Goal: Answer question/provide support

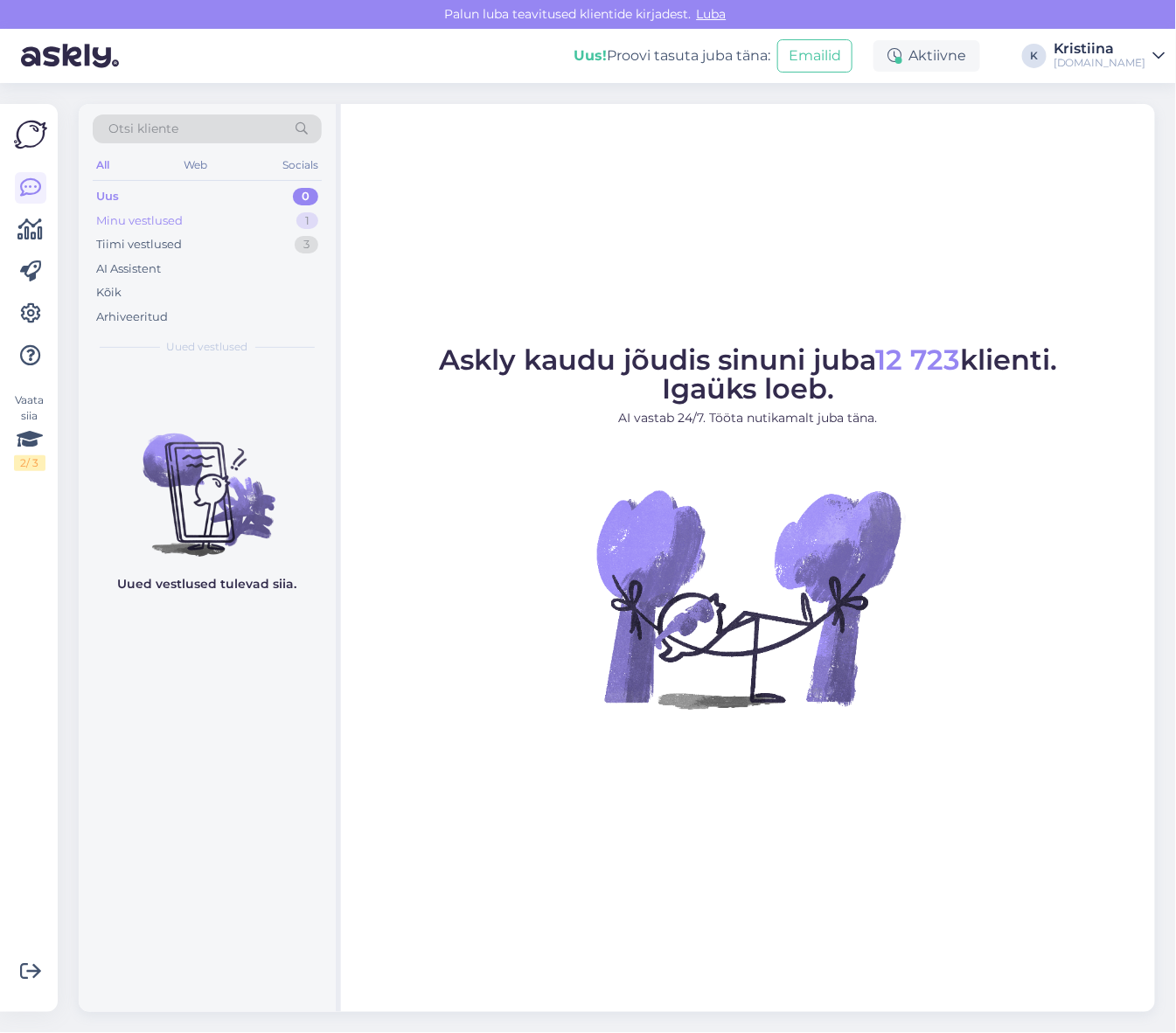
click at [218, 223] on div "Minu vestlused 1" at bounding box center [207, 220] width 229 height 24
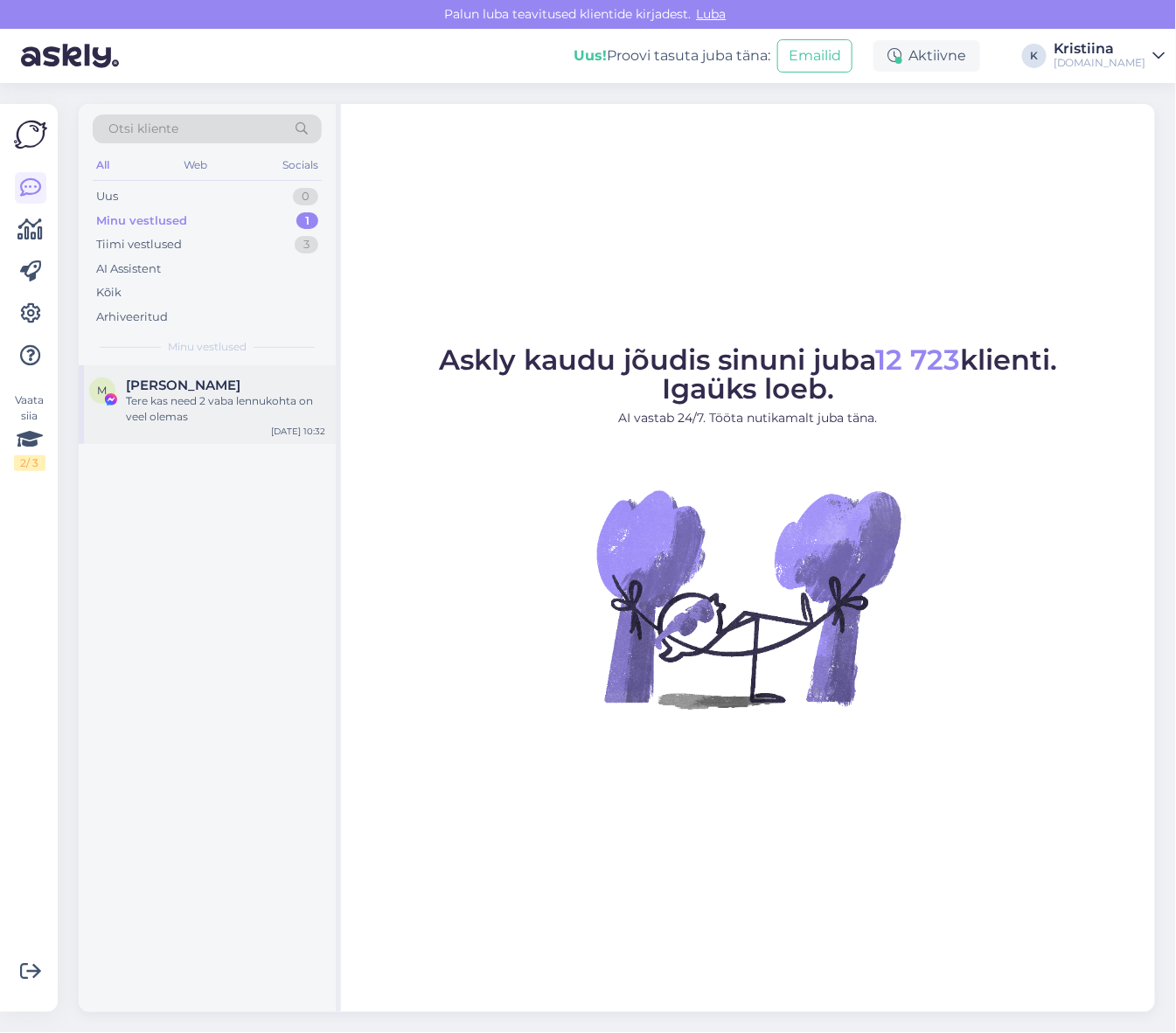
click at [230, 416] on div "Tere kas need 2 vaba lennukohta on veel olemas" at bounding box center [225, 409] width 199 height 32
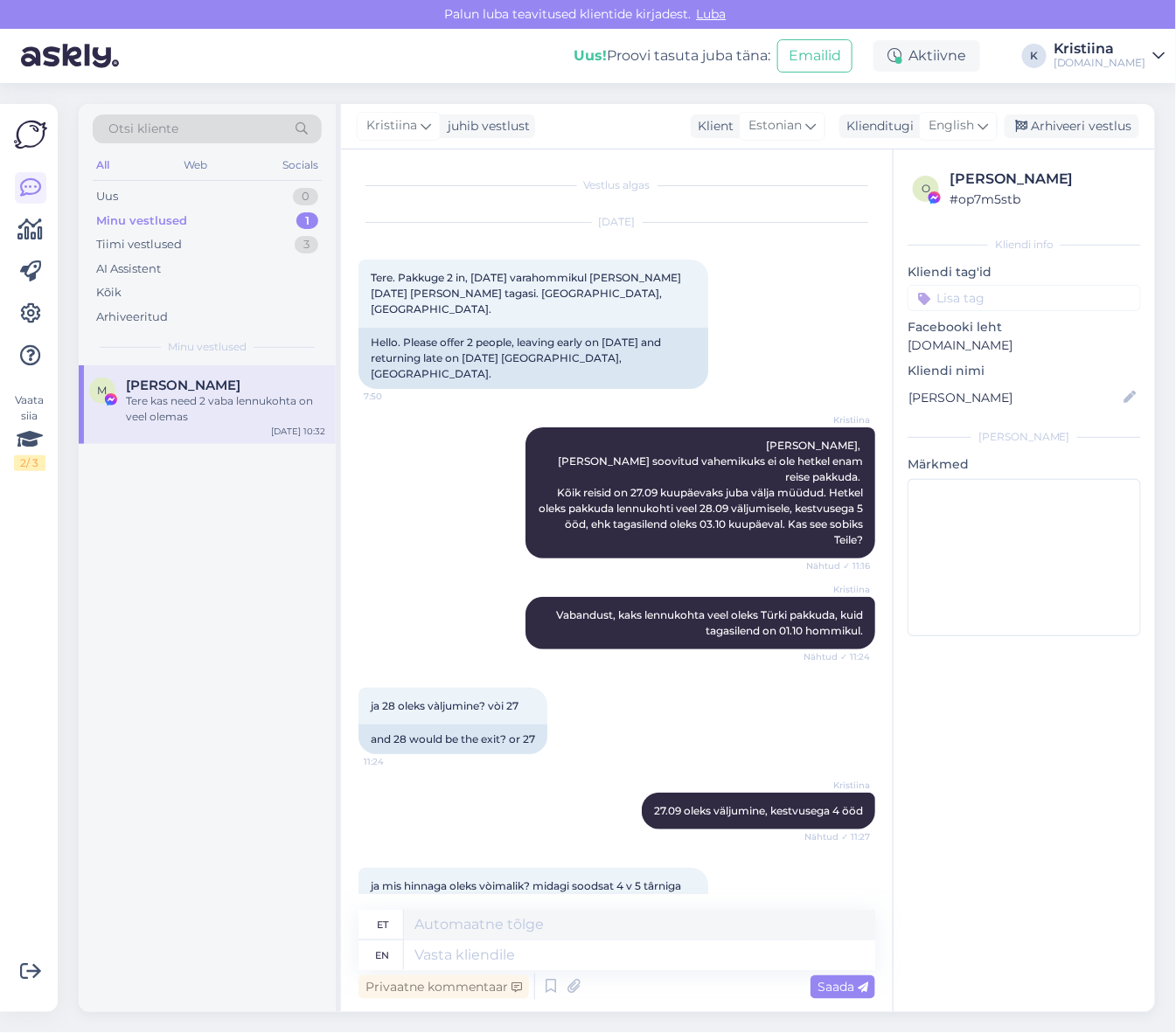
scroll to position [1721, 0]
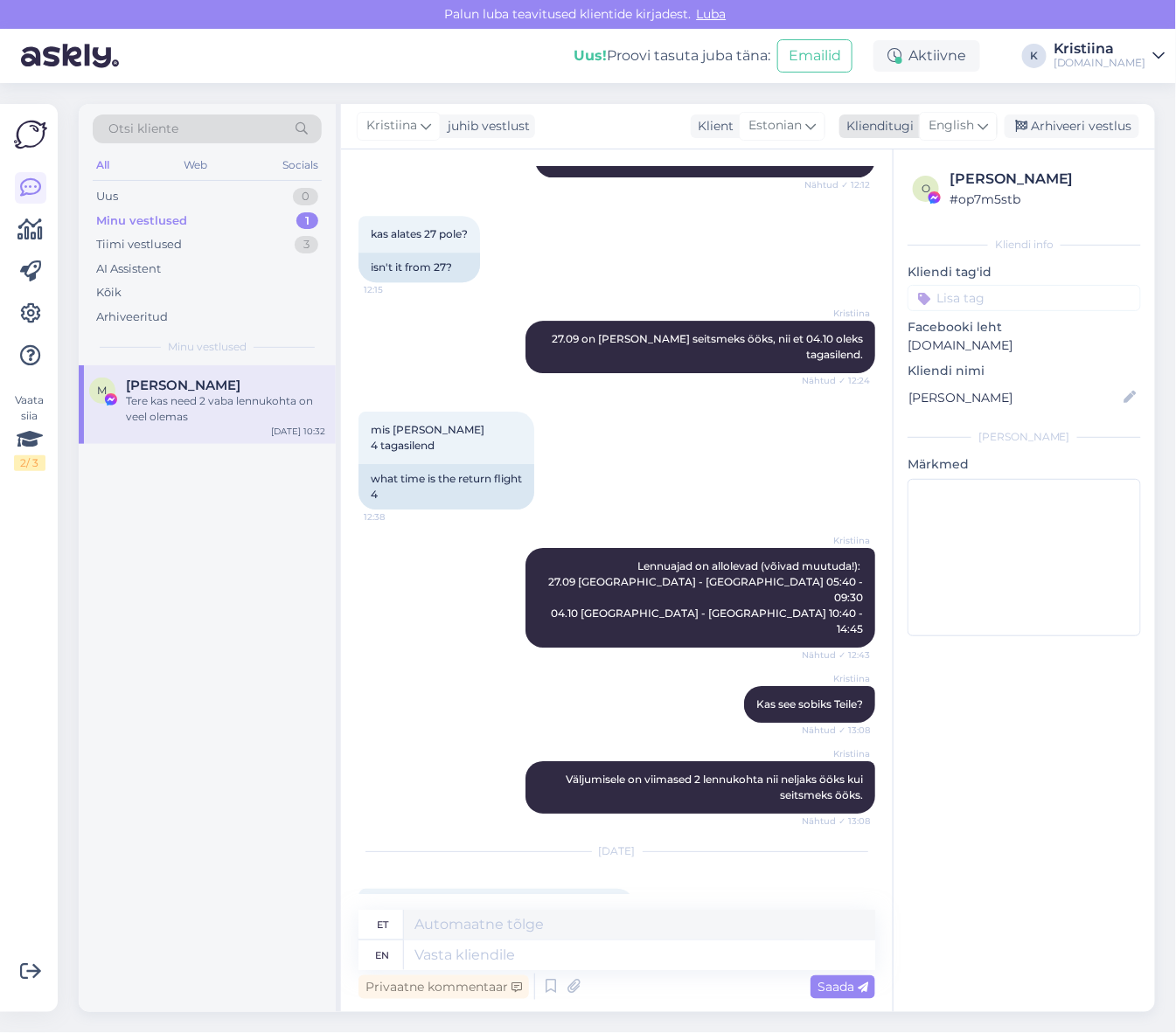
click at [989, 123] on div "English" at bounding box center [958, 125] width 79 height 28
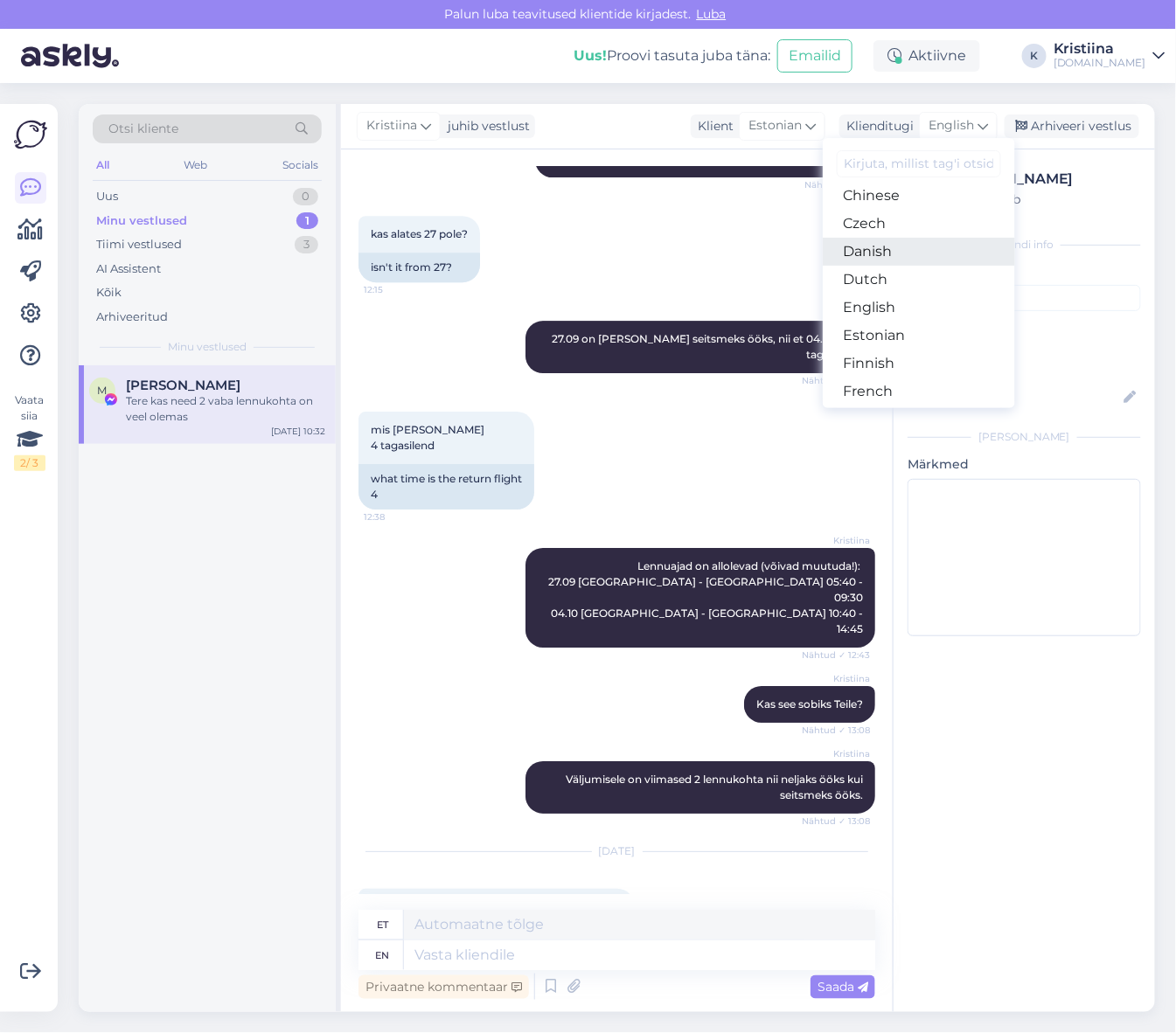
scroll to position [0, 0]
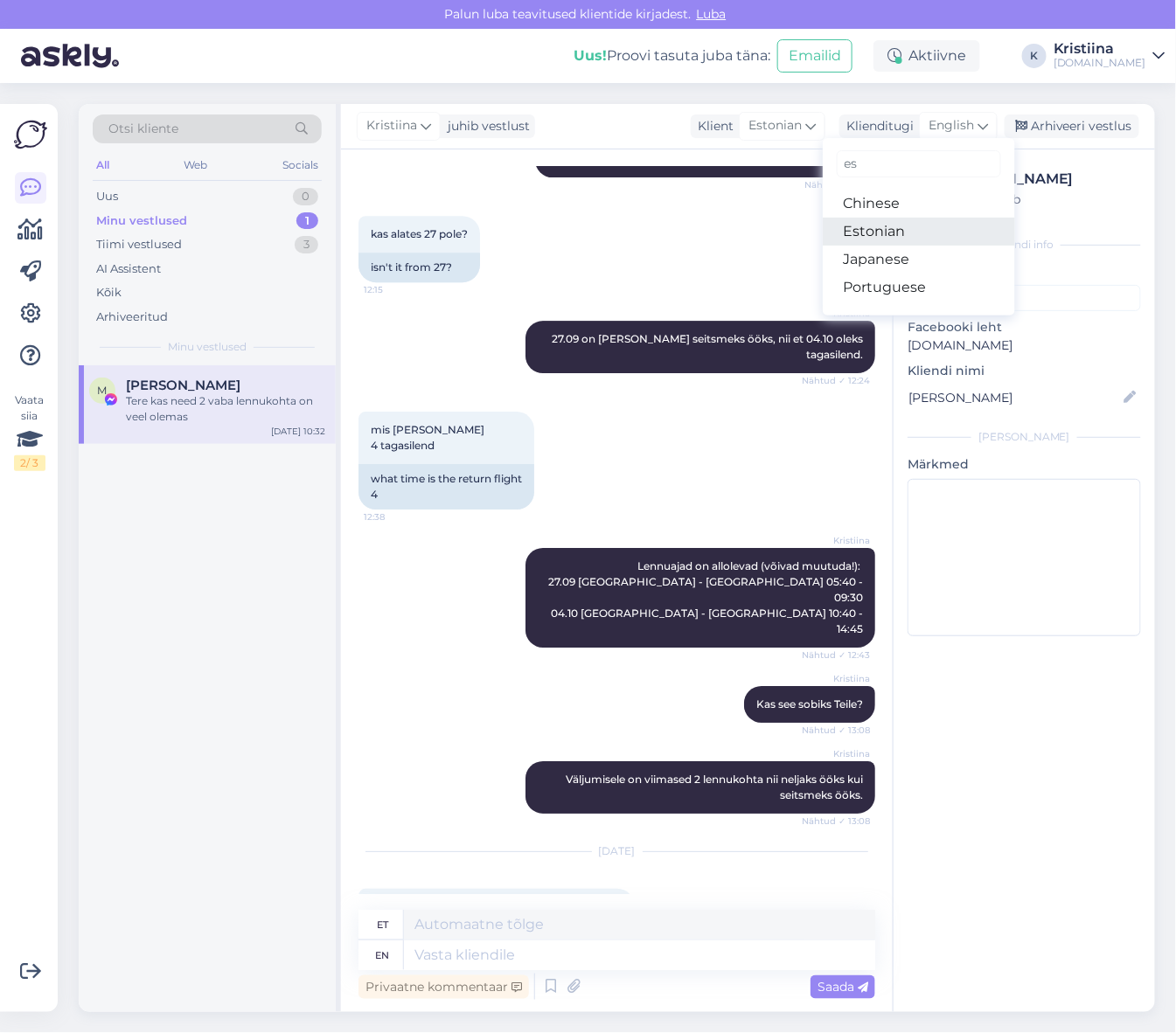
type input "es"
click at [879, 232] on link "Estonian" at bounding box center [918, 231] width 192 height 28
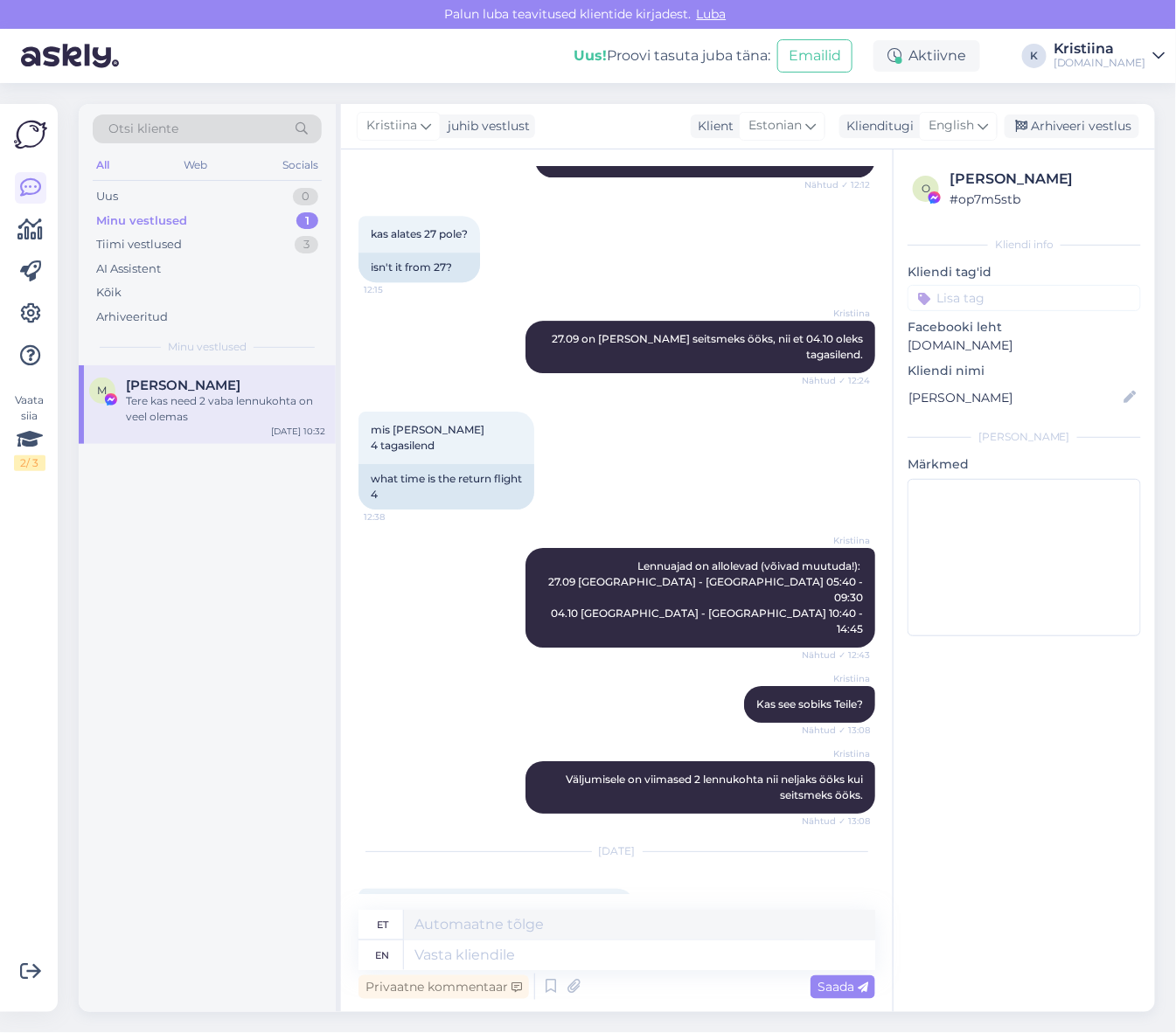
scroll to position [1698, 0]
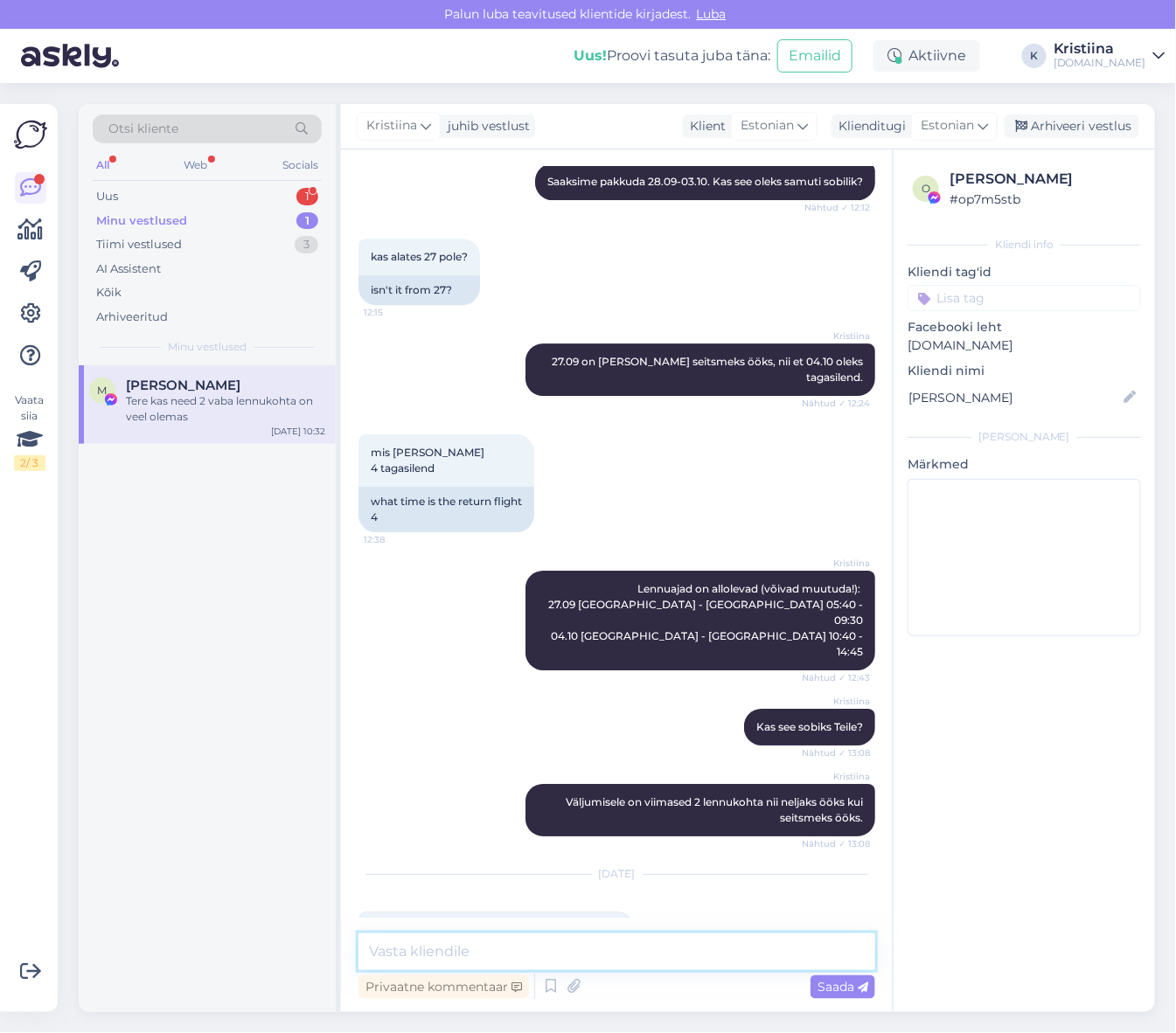
click at [502, 945] on textarea at bounding box center [616, 952] width 516 height 37
type textarea "Tere, Nüüdseks on need [PERSON_NAME] välja müüdud."
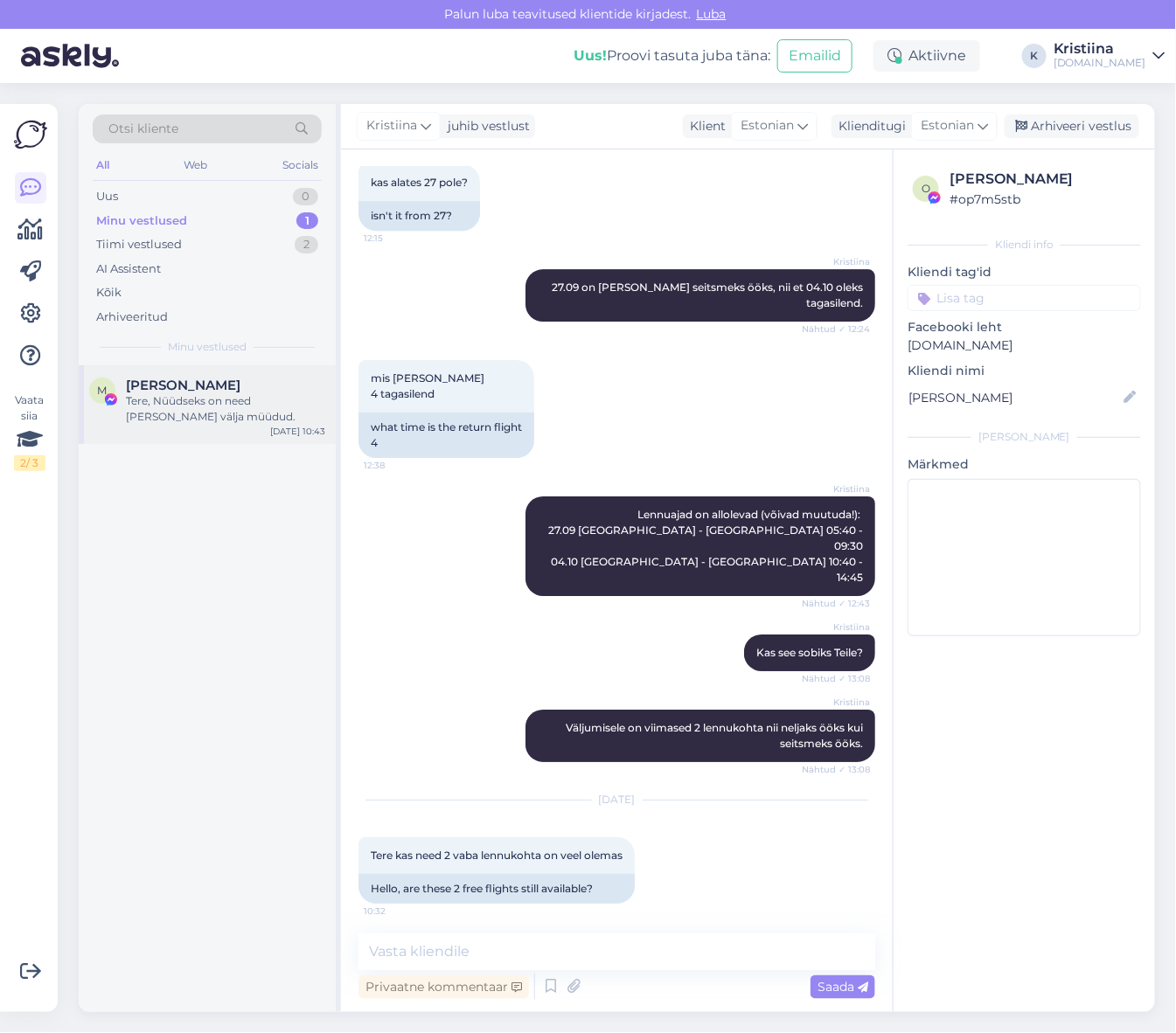
click at [159, 398] on div "Tere, Nüüdseks on need [PERSON_NAME] välja müüdud." at bounding box center [225, 409] width 199 height 32
click at [230, 405] on div "Tere, Nüüdseks on need [PERSON_NAME] välja müüdud." at bounding box center [225, 409] width 199 height 32
click at [228, 382] on span "[PERSON_NAME]" at bounding box center [183, 386] width 114 height 15
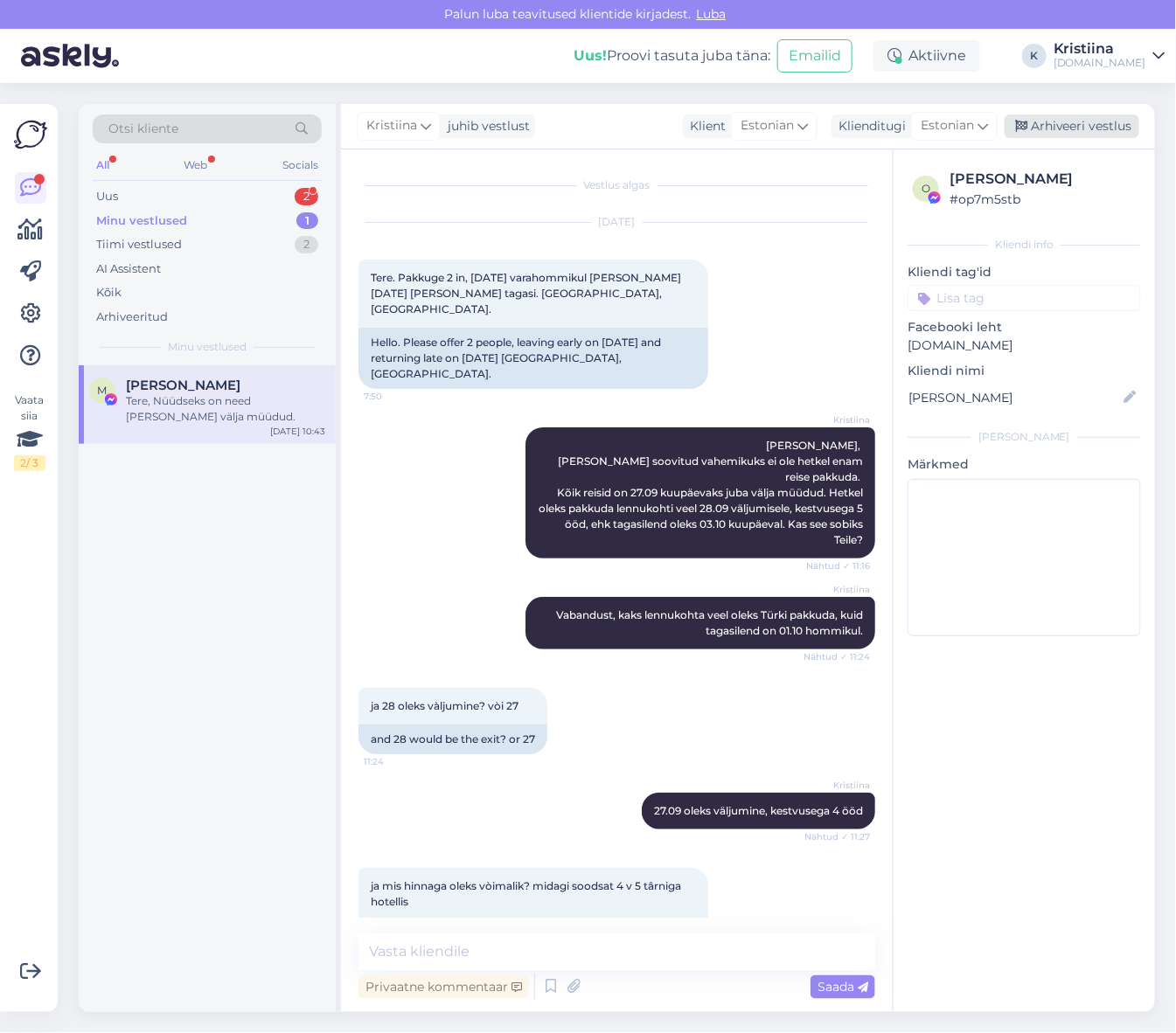
click at [1090, 128] on div "Arhiveeri vestlus" at bounding box center [1071, 126] width 135 height 24
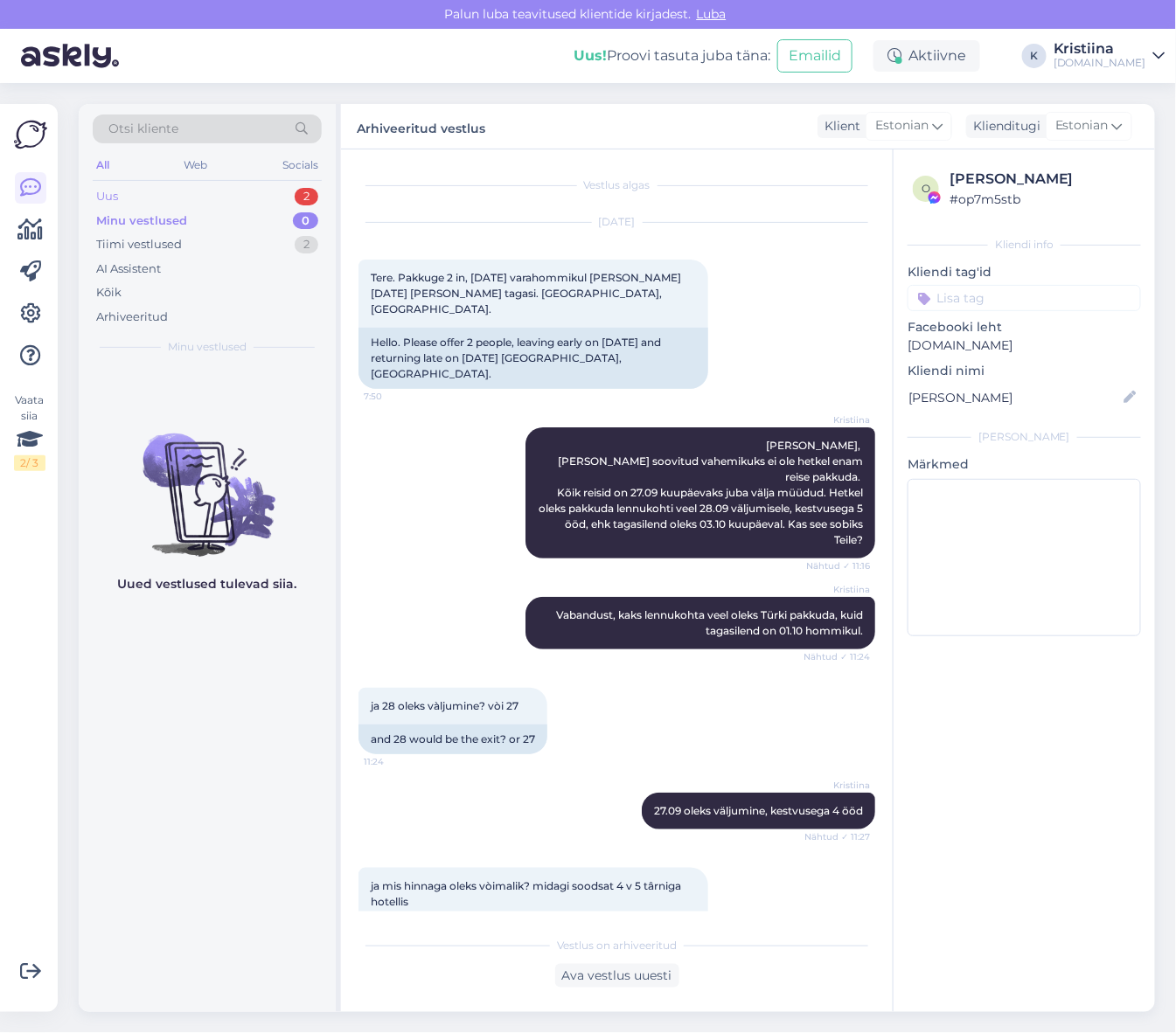
click at [238, 190] on div "Uus 2" at bounding box center [207, 196] width 229 height 24
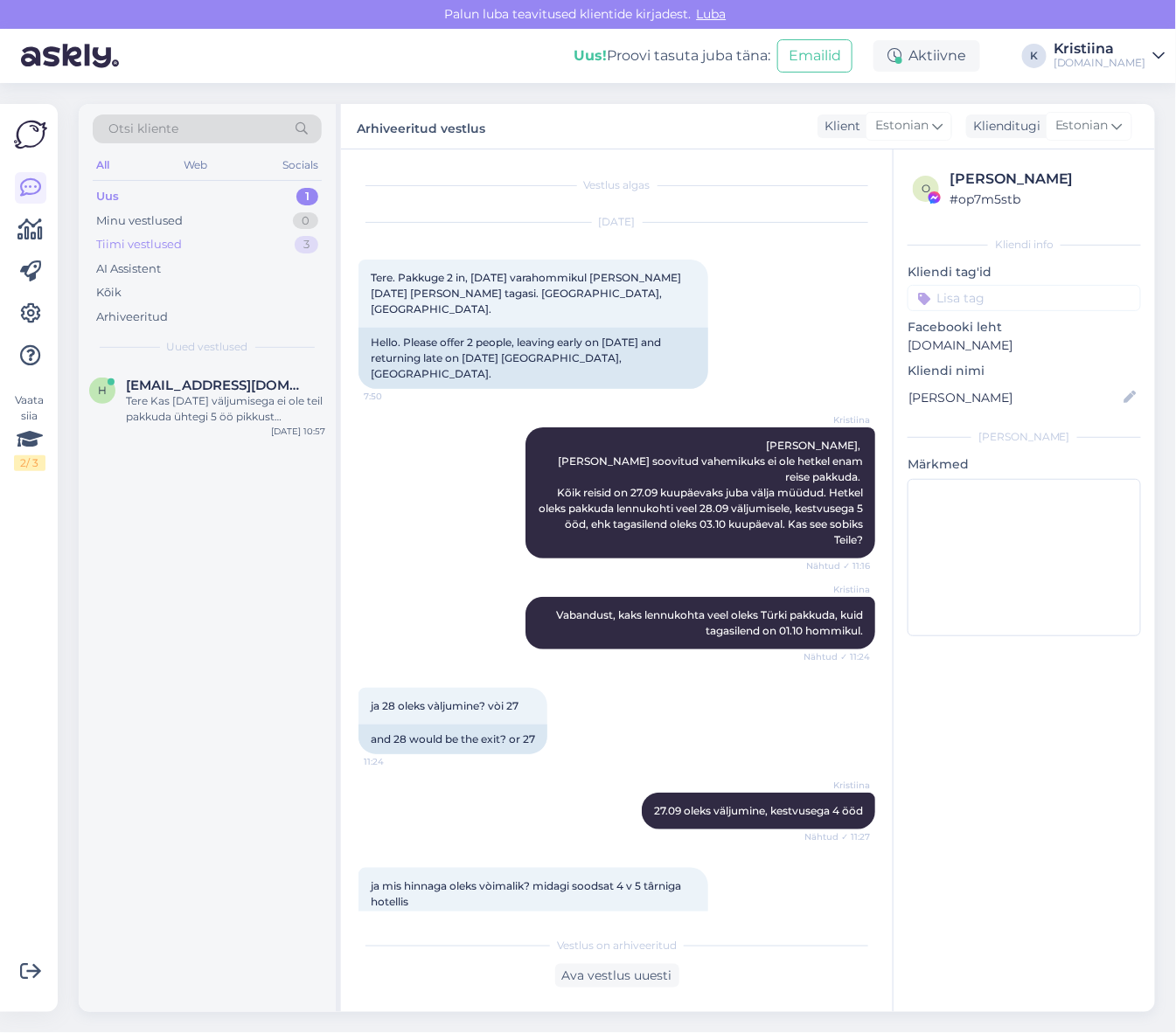
click at [206, 250] on div "Tiimi vestlused 3" at bounding box center [207, 244] width 229 height 24
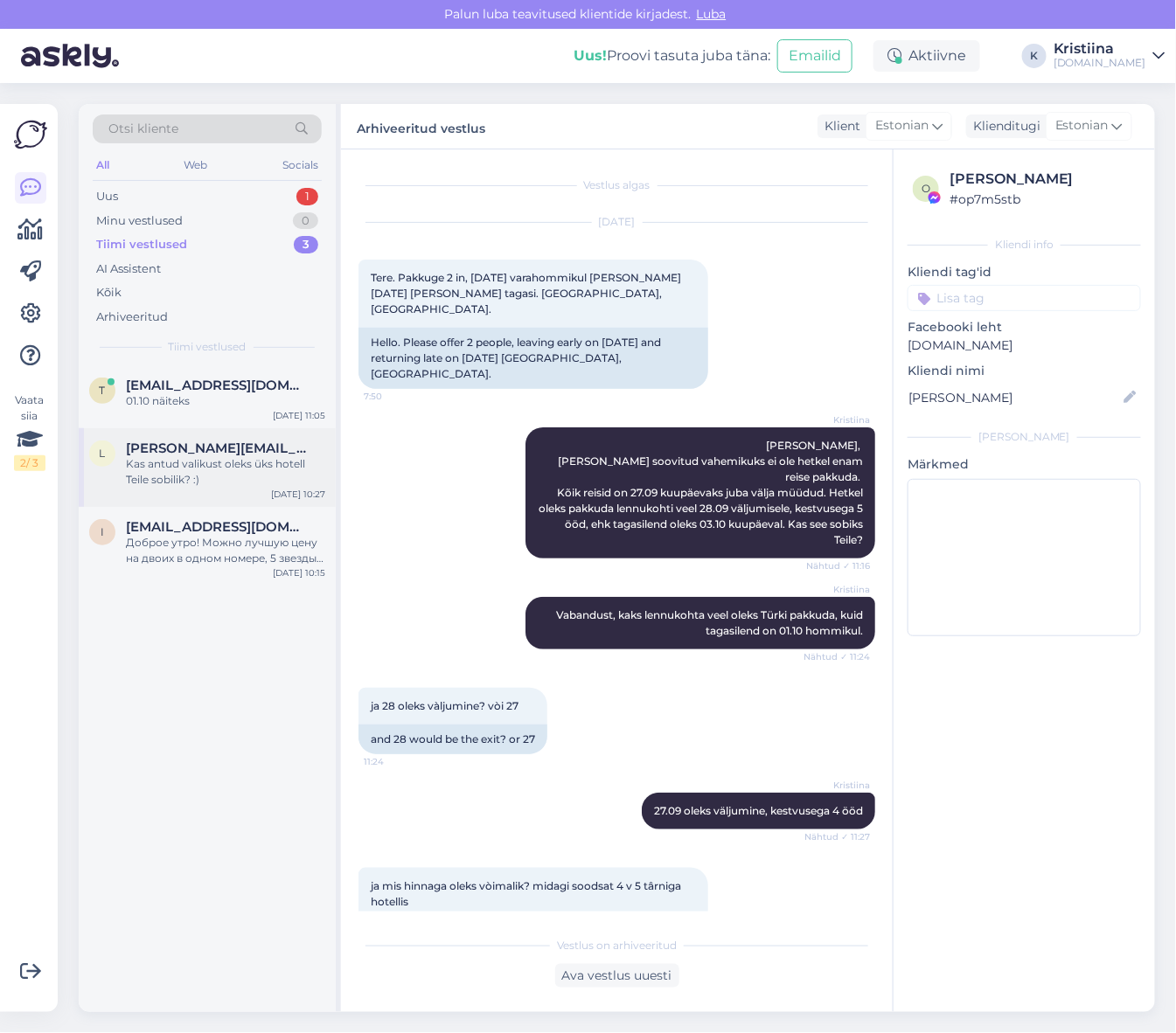
click at [215, 456] on div "Kas antud valikust oleks üks hotell Teile sobilik? :)" at bounding box center [225, 471] width 199 height 32
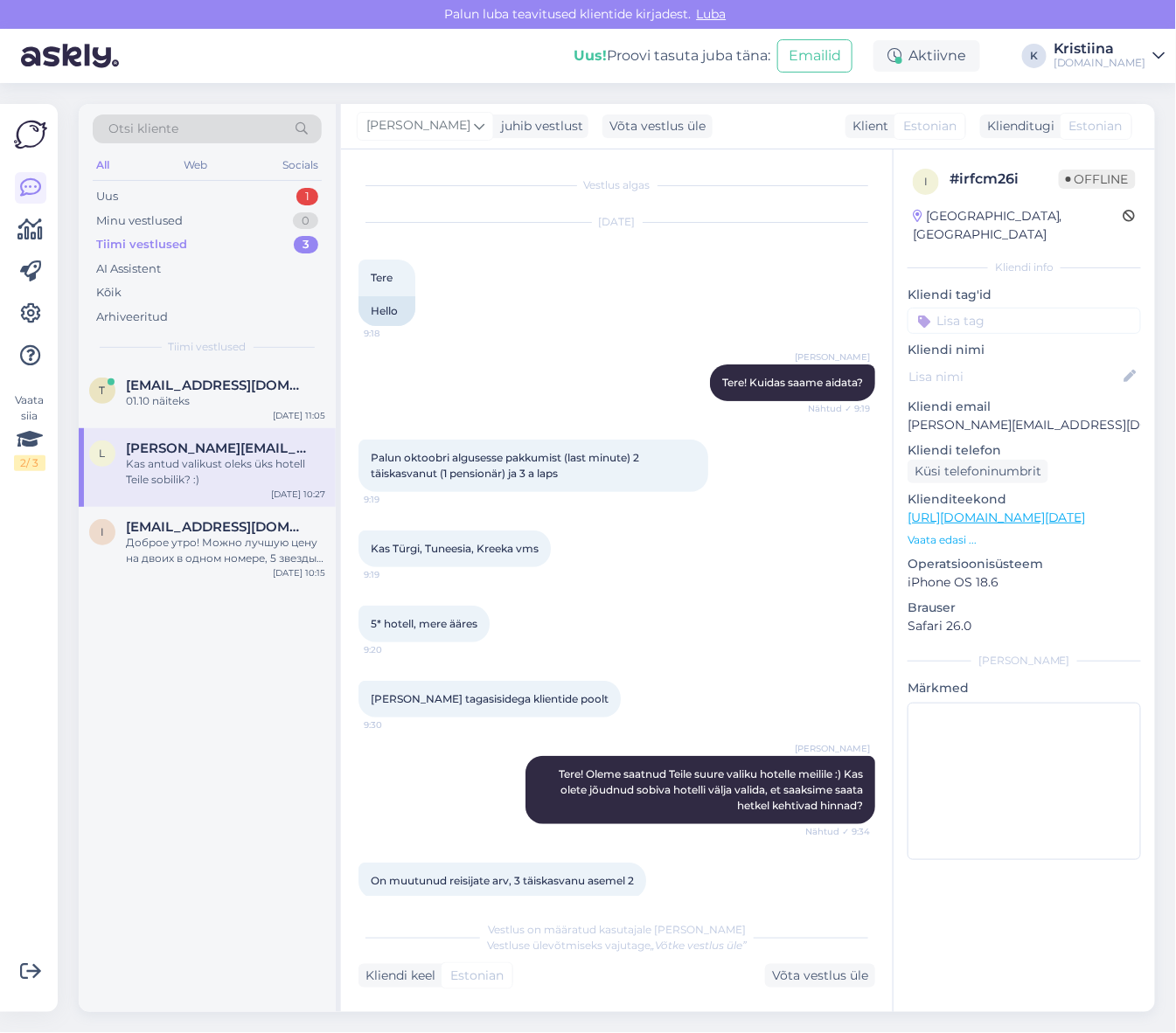
scroll to position [642, 0]
